Goal: Navigation & Orientation: Find specific page/section

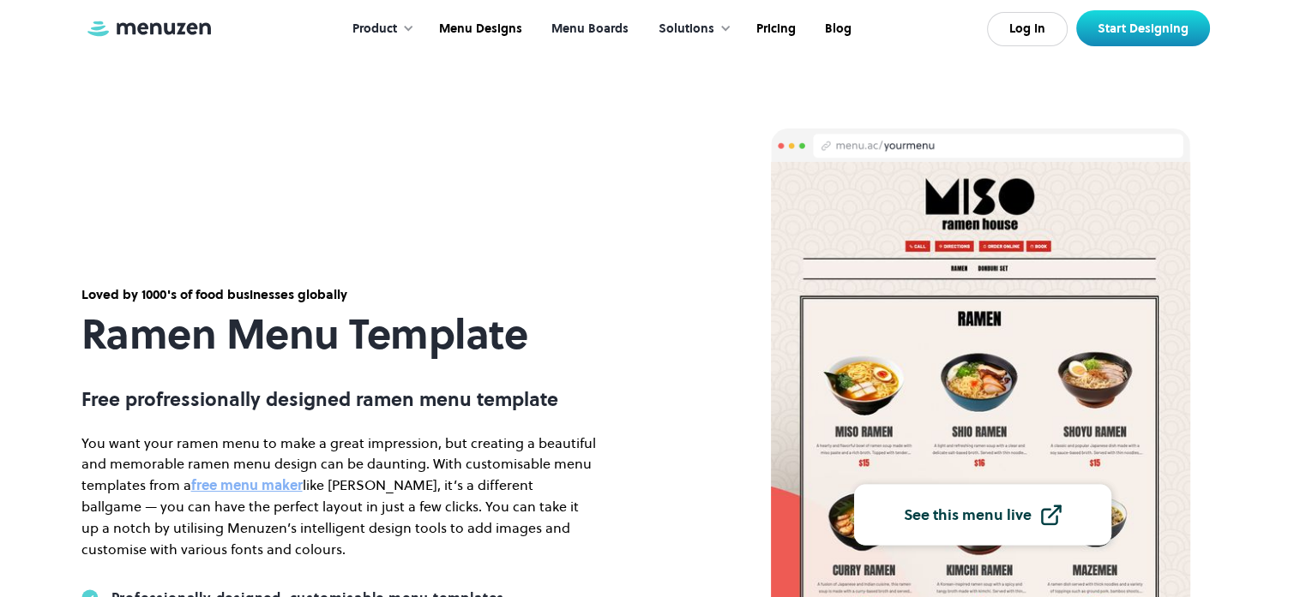
click at [607, 27] on link "Menu Boards" at bounding box center [588, 29] width 106 height 53
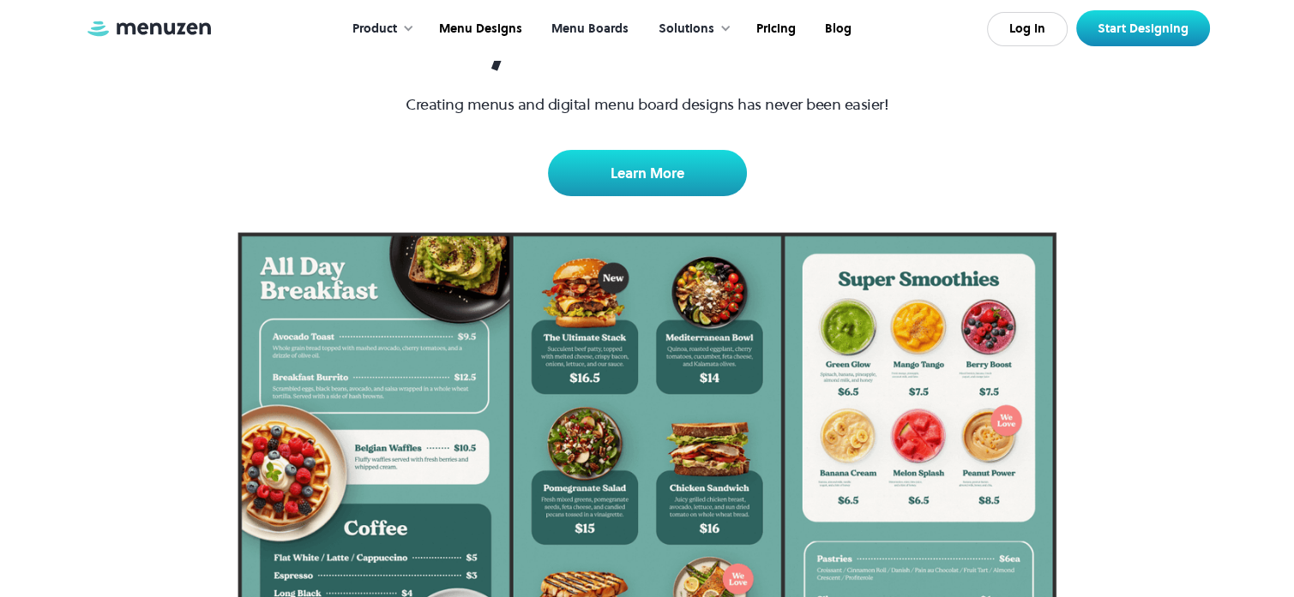
scroll to position [86, 0]
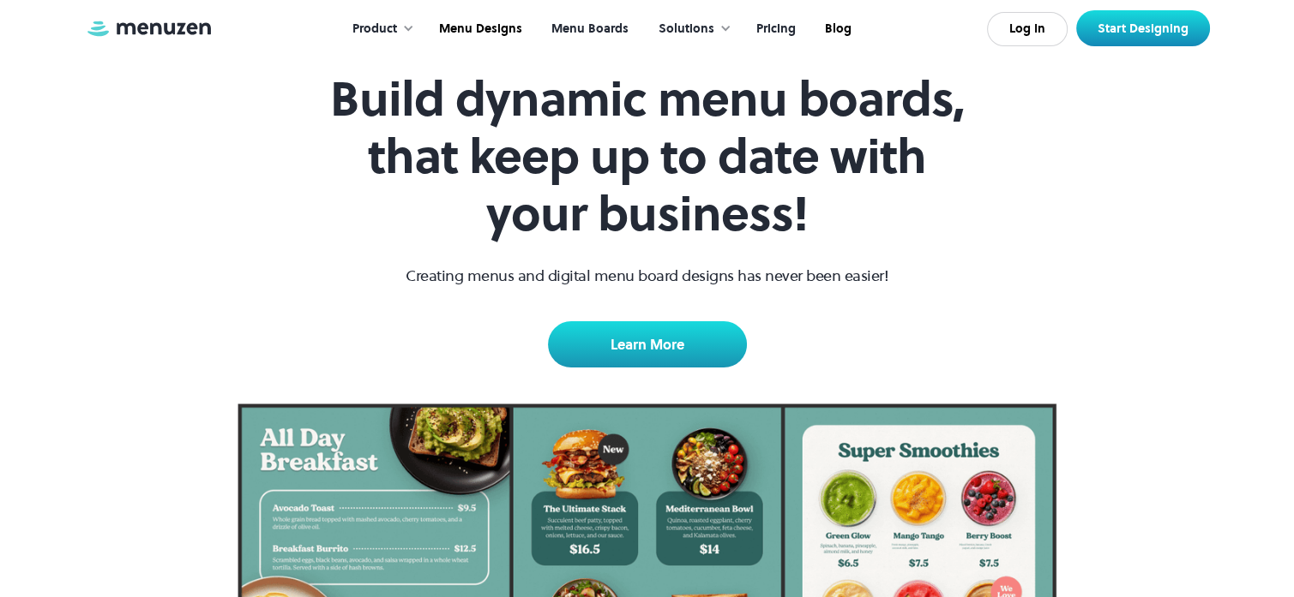
click at [781, 27] on link "Pricing" at bounding box center [774, 29] width 69 height 53
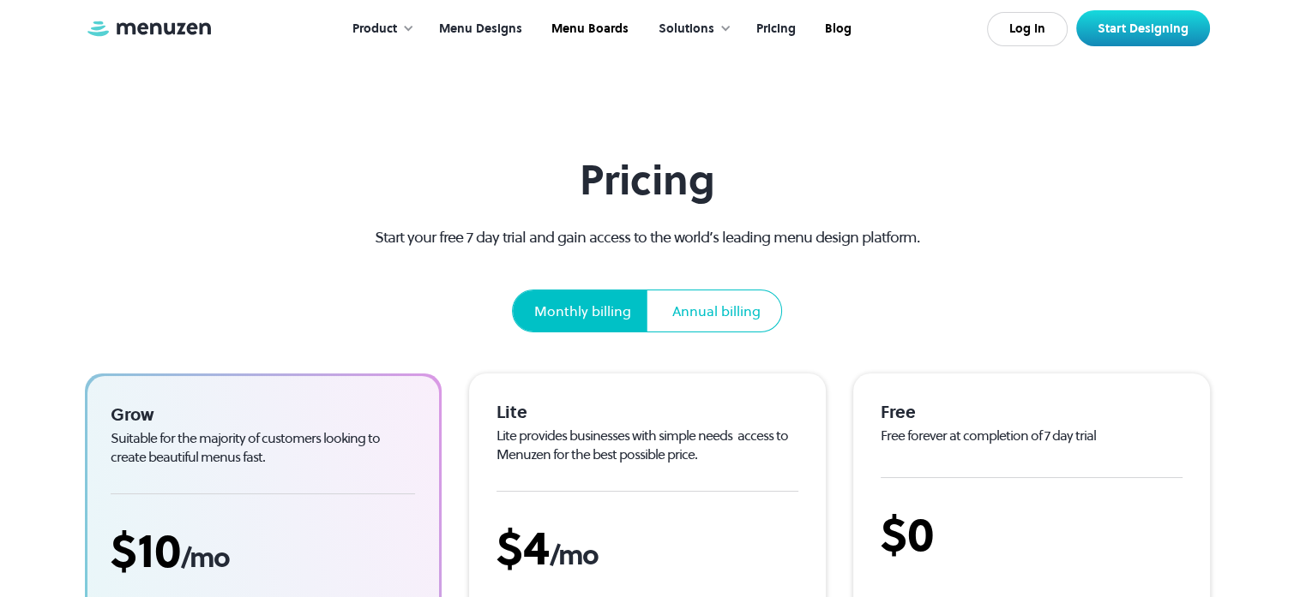
click at [513, 27] on link "Menu Designs" at bounding box center [479, 29] width 112 height 53
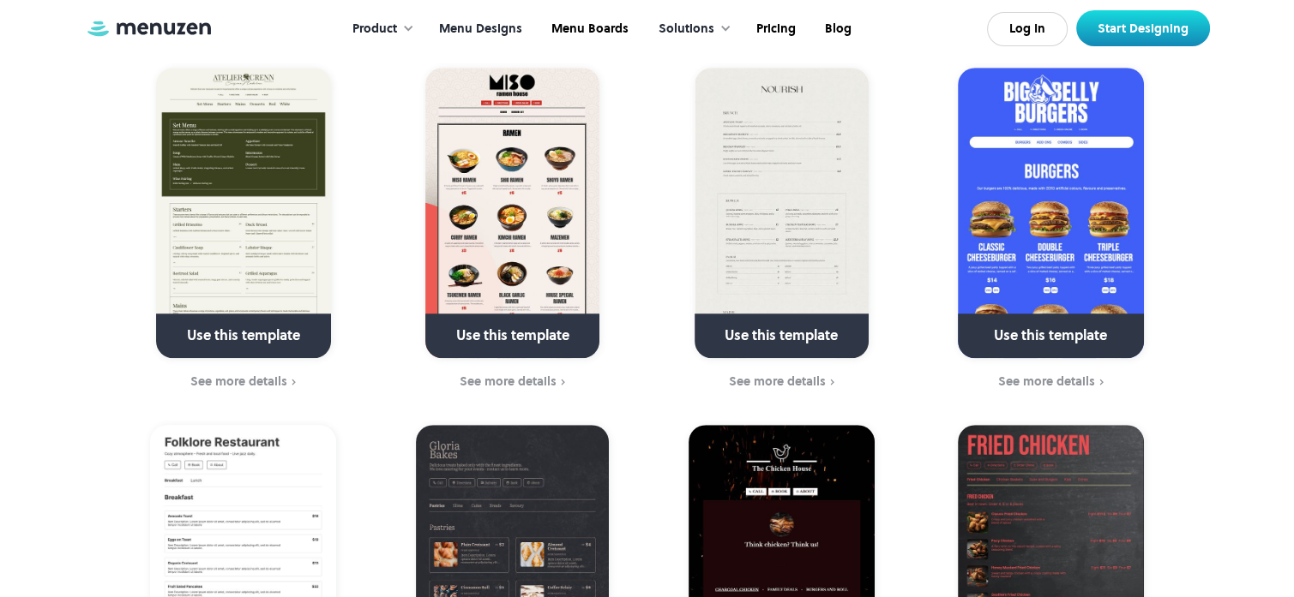
scroll to position [1114, 0]
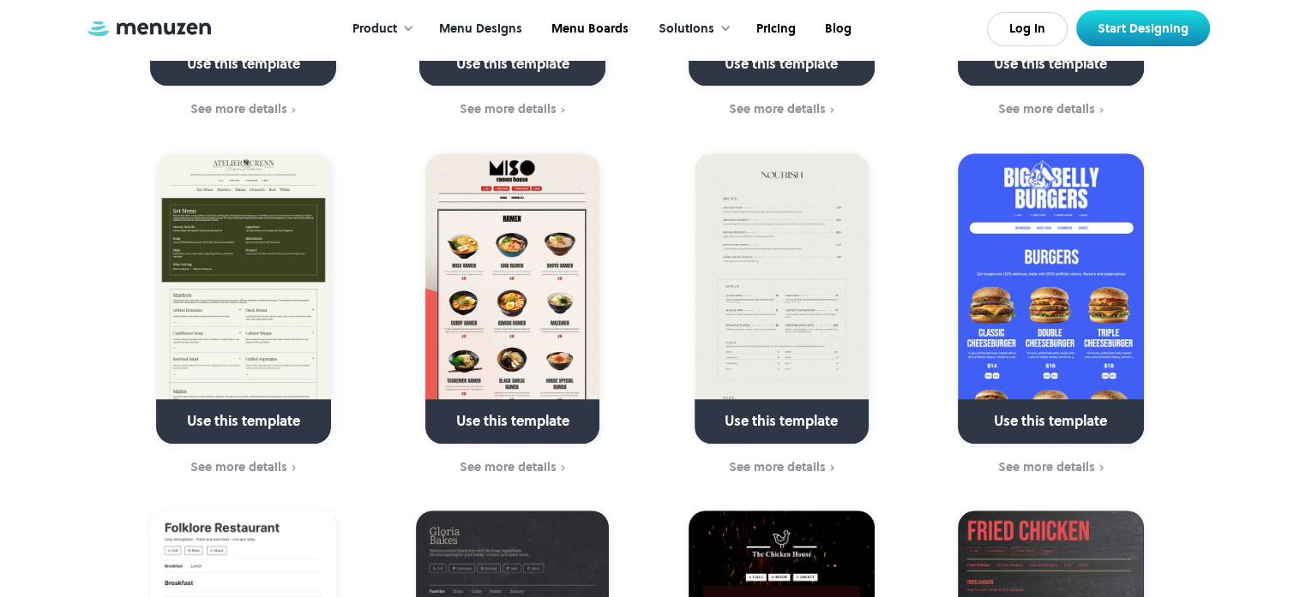
click at [553, 219] on img at bounding box center [512, 298] width 174 height 291
